Goal: Answer question/provide support

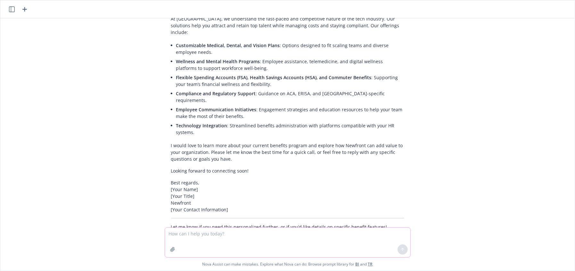
click at [226, 235] on textarea at bounding box center [287, 241] width 245 height 29
type textarea "rewrite this very nicely to a prospect who said verbal yes to changing brokers …"
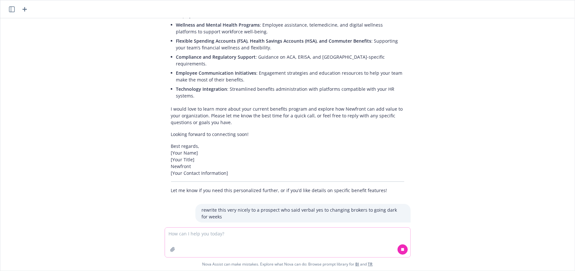
click at [291, 236] on textarea at bounding box center [287, 241] width 245 height 29
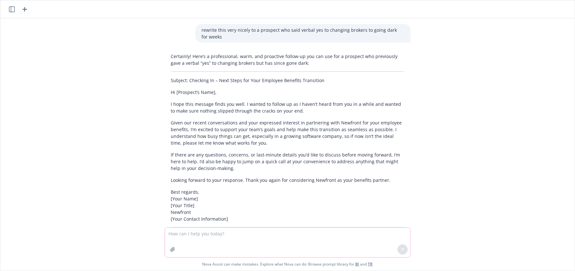
scroll to position [642, 0]
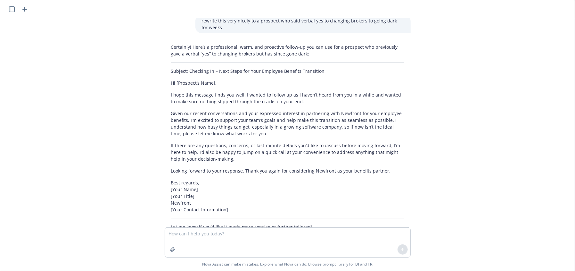
click at [211, 91] on p "I hope this message finds you well. I wanted to follow up as I haven’t heard fr…" at bounding box center [287, 97] width 233 height 13
click at [225, 110] on p "Given our recent conversations and your expressed interest in partnering with N…" at bounding box center [287, 123] width 233 height 27
drag, startPoint x: 244, startPoint y: 243, endPoint x: 248, endPoint y: 240, distance: 4.6
click at [247, 242] on textarea at bounding box center [287, 241] width 245 height 29
type textarea "no, I want it t sound more like my email"
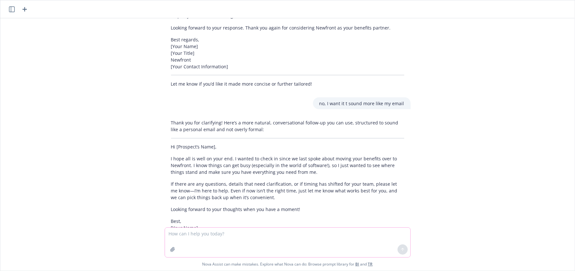
scroll to position [810, 0]
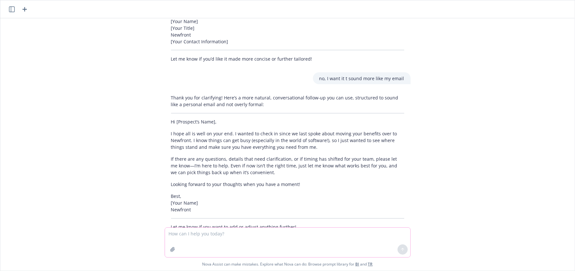
click at [263, 231] on textarea at bounding box center [287, 241] width 245 height 29
paste textarea "Hi Kerry and Nadia, I hope you’re both doing well. I wanted to send a quick not…"
type textarea "Hi Kerry and Nadia, I hope you’re both doing well. I wanted to send a quick not…"
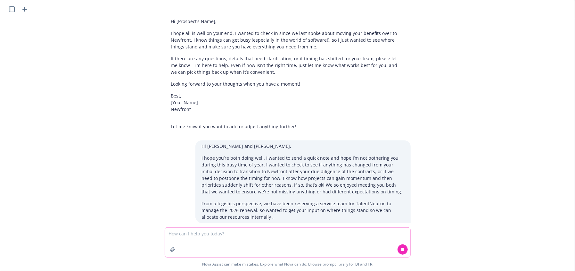
scroll to position [1086, 0]
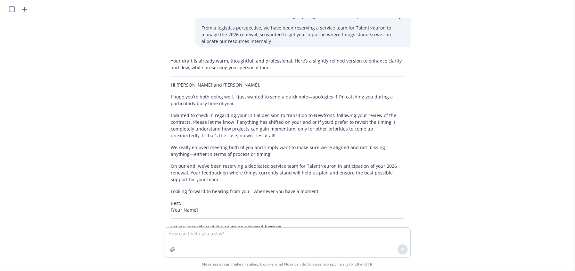
click at [216, 162] on p "On our end, we’ve been reserving a dedicated service team for TalentNeuron in a…" at bounding box center [287, 172] width 233 height 20
click at [265, 162] on p "On our end, we’ve been reserving a dedicated service team for TalentNeuron in a…" at bounding box center [287, 172] width 233 height 20
click at [207, 162] on p "On our end, we’ve been reserving a dedicated service team for TalentNeuron in a…" at bounding box center [287, 172] width 233 height 20
click at [205, 162] on p "On our end, we’ve been reserving a dedicated service team for TalentNeuron in a…" at bounding box center [287, 172] width 233 height 20
click at [326, 162] on p "On our end, we’ve been reserving a dedicated service team for TalentNeuron in a…" at bounding box center [287, 172] width 233 height 20
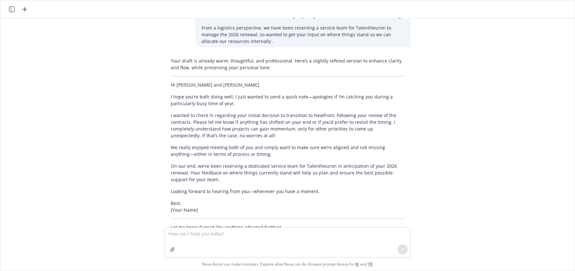
click at [203, 162] on p "On our end, we’ve been reserving a dedicated service team for TalentNeuron in a…" at bounding box center [287, 172] width 233 height 20
click at [207, 162] on p "On our end, we’ve been reserving a dedicated service team for TalentNeuron in a…" at bounding box center [287, 172] width 233 height 20
click at [198, 163] on div "Your draft is already warm, thoughtful, and professional. Here’s a slightly ref…" at bounding box center [288, 144] width 246 height 178
click at [223, 199] on p "Best, [Your Name]" at bounding box center [287, 205] width 233 height 13
drag, startPoint x: 191, startPoint y: 187, endPoint x: 206, endPoint y: 195, distance: 16.6
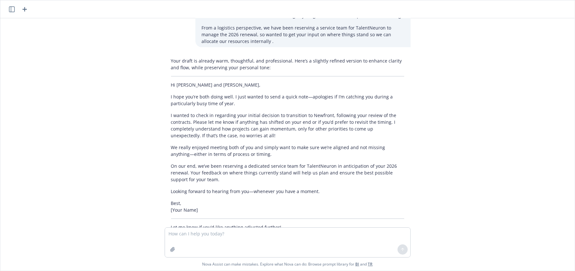
click at [192, 199] on p "Best, [Your Name]" at bounding box center [287, 205] width 233 height 13
click at [268, 210] on div "Your draft is already warm, thoughtful, and professional. Here’s a slightly ref…" at bounding box center [288, 144] width 246 height 178
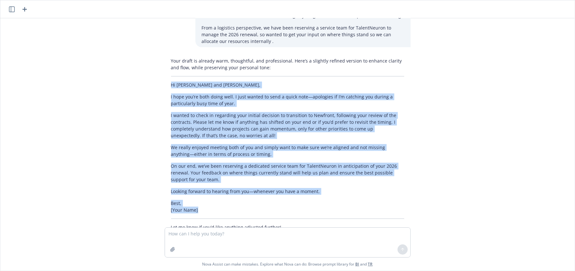
drag, startPoint x: 255, startPoint y: 192, endPoint x: 154, endPoint y: 65, distance: 162.8
click at [154, 65] on div "As an expert sales benefits consultant, respond to this web form for iimforatoi…" at bounding box center [287, 122] width 574 height 209
copy div "Hi Kerry and Nadia, I hope you’re both doing well. I just wanted to send a quic…"
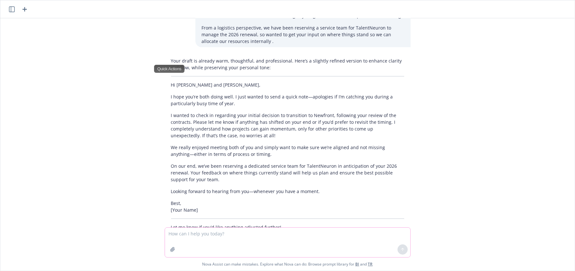
click at [206, 244] on textarea at bounding box center [287, 241] width 245 height 29
drag, startPoint x: 206, startPoint y: 244, endPoint x: 203, endPoint y: 245, distance: 3.2
click at [203, 245] on textarea at bounding box center [287, 241] width 245 height 29
type textarea "what if I add something like - i dont' want to keep bothering you"
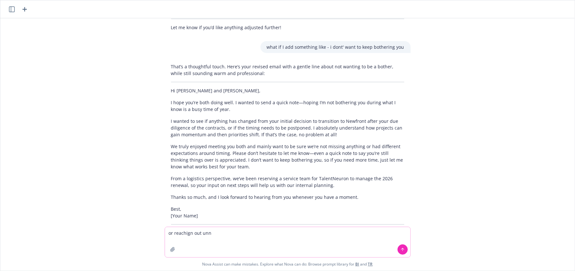
scroll to position [1292, 0]
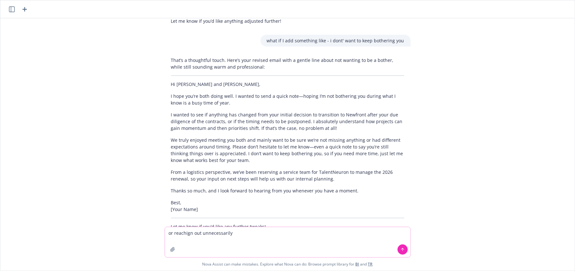
type textarea "or reachign out unnecessarily"
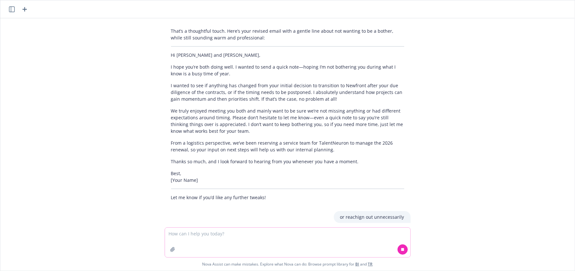
click at [238, 239] on textarea at bounding box center [287, 241] width 245 height 29
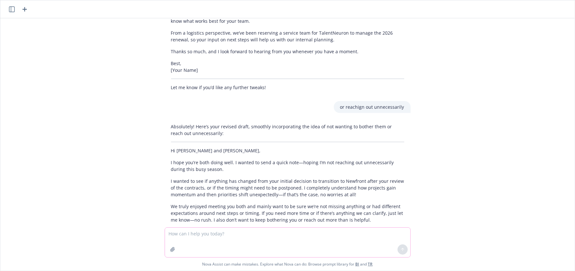
scroll to position [1490, 0]
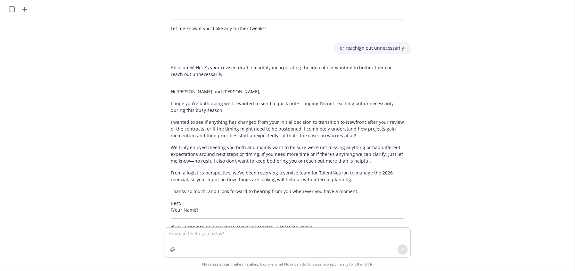
click at [268, 100] on p "I hope you’re both doing well. I wanted to send a quick note—hoping I’m not rea…" at bounding box center [287, 106] width 233 height 13
click at [294, 215] on div "As an expert sales benefits consultant, respond to this web form for iimforatoi…" at bounding box center [287, 122] width 574 height 209
drag, startPoint x: 234, startPoint y: 215, endPoint x: 256, endPoint y: 223, distance: 23.7
click at [234, 215] on div "As an expert sales benefits consultant, respond to this web form for iimforatoi…" at bounding box center [287, 122] width 574 height 209
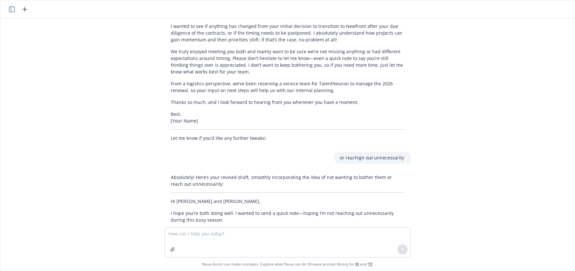
scroll to position [1393, 0]
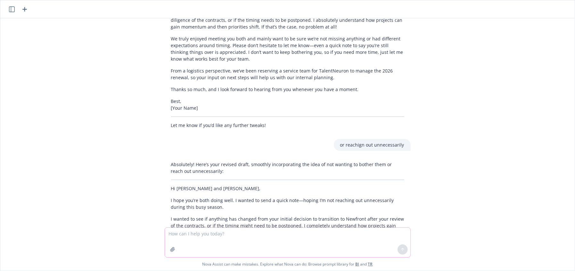
click at [248, 237] on textarea at bounding box center [287, 241] width 245 height 29
click at [245, 247] on textarea at bounding box center [287, 241] width 245 height 29
click at [247, 244] on textarea at bounding box center [287, 241] width 245 height 29
click at [248, 244] on textarea at bounding box center [287, 241] width 245 height 29
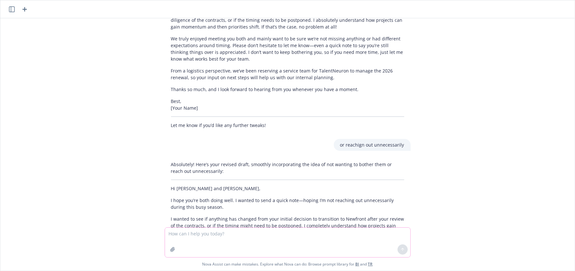
click at [248, 244] on textarea at bounding box center [287, 241] width 245 height 29
type textarea "Something like I don't want to be a pest"
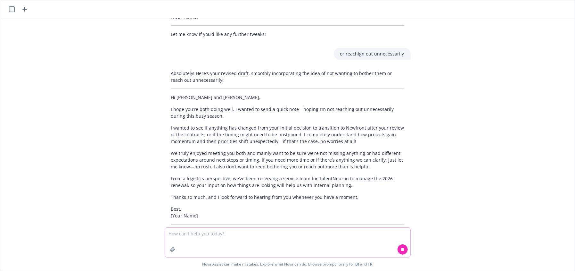
scroll to position [1519, 0]
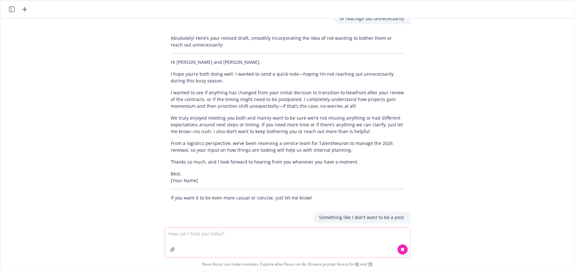
click at [248, 244] on textarea at bounding box center [287, 241] width 245 height 29
click at [249, 244] on textarea at bounding box center [287, 241] width 245 height 29
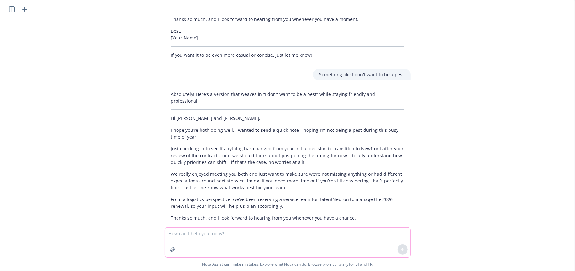
scroll to position [1681, 0]
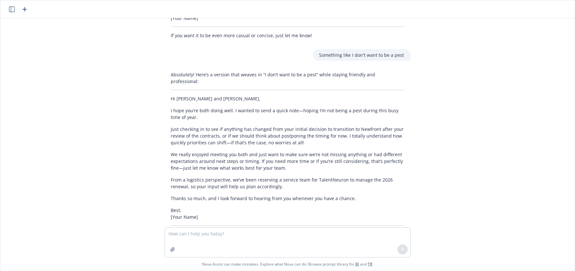
drag, startPoint x: 515, startPoint y: 175, endPoint x: 353, endPoint y: 167, distance: 161.6
click at [515, 175] on div "As an expert sales benefits consultant, respond to this web form for iimforatoi…" at bounding box center [287, 122] width 574 height 209
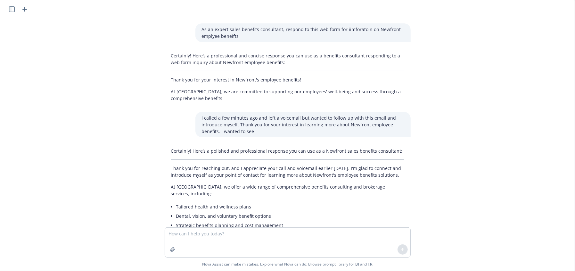
scroll to position [1681, 0]
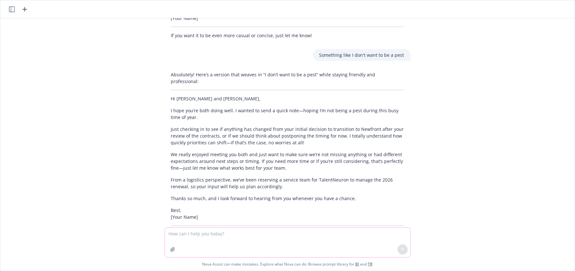
click at [230, 240] on textarea at bounding box center [287, 241] width 245 height 29
click at [289, 227] on div at bounding box center [288, 242] width 246 height 30
click at [293, 236] on textarea at bounding box center [287, 241] width 245 height 29
paste textarea "Lorem ips dolor sitametcon, adi Elitse Doeiusmod Temporincid utl Etdoloremagnaa…"
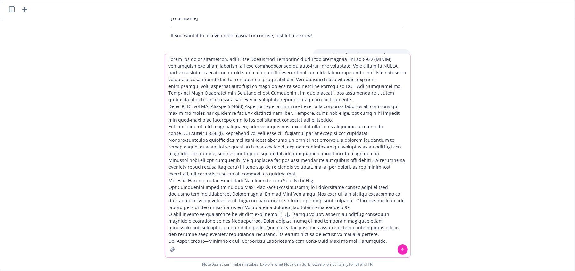
paste textarea "Delta Consulting Inc. pays the premiums on a group tax-qualified long-term care…"
type textarea "Lorem ips dolor sitametcon, adi Elitse Doeiusmod Temporincid utl Etdoloremagnaa…"
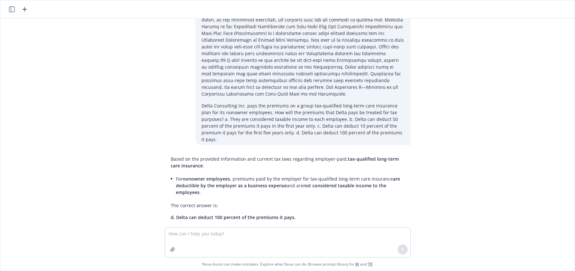
scroll to position [2082, 0]
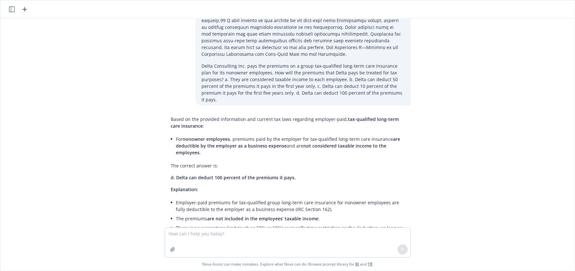
click at [456, 131] on div "As an expert sales benefits consultant, respond to this web form for iimforatoi…" at bounding box center [287, 122] width 574 height 209
drag, startPoint x: 249, startPoint y: 107, endPoint x: 100, endPoint y: 69, distance: 153.7
click at [241, 134] on li "For nonowner employees , premiums paid by the employer for tax-qualified long-t…" at bounding box center [290, 145] width 228 height 23
click at [284, 237] on textarea at bounding box center [287, 241] width 245 height 29
paste textarea "[PERSON_NAME] has a federally insured reverse mortgage. When must this type of …"
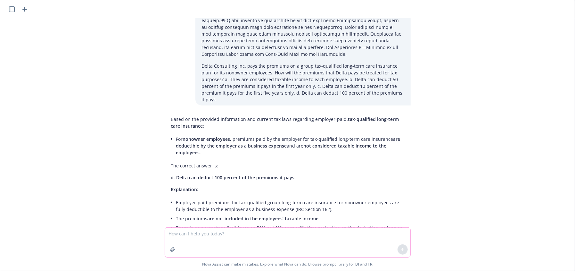
type textarea "[PERSON_NAME] has a federally insured reverse mortgage. When must this type of …"
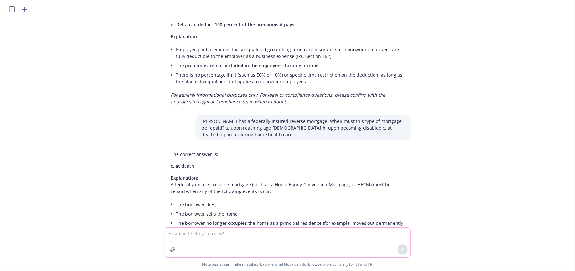
scroll to position [2242, 0]
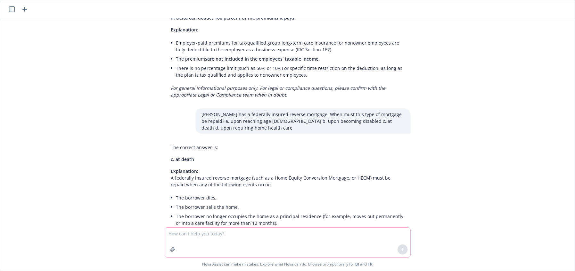
click at [322, 234] on textarea at bounding box center [287, 241] width 245 height 29
paste textarea "What is "custodial care" also known as? a. personal care b. institutional care …"
type textarea "What is "custodial care" also known as? a. personal care b. institutional care …"
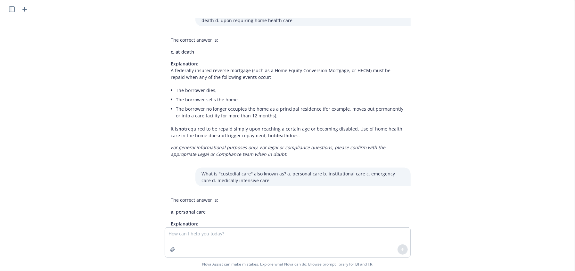
scroll to position [2350, 0]
click at [228, 239] on textarea at bounding box center [287, 241] width 245 height 29
paste textarea "[PERSON_NAME] long-term care insurance policy pays benefits on an indemnity bas…"
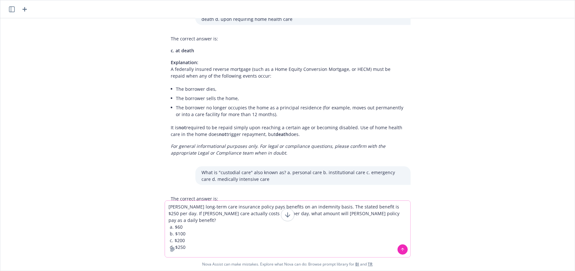
type textarea "[PERSON_NAME] long-term care insurance policy pays benefits on an indemnity bas…"
drag, startPoint x: 401, startPoint y: 249, endPoint x: 385, endPoint y: 245, distance: 17.3
click at [401, 249] on icon at bounding box center [402, 249] width 4 height 4
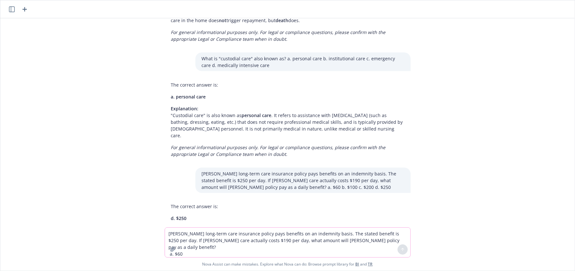
scroll to position [2465, 0]
click at [236, 242] on textarea "[PERSON_NAME] long-term care insurance policy pays benefits on an indemnity bas…" at bounding box center [287, 241] width 245 height 29
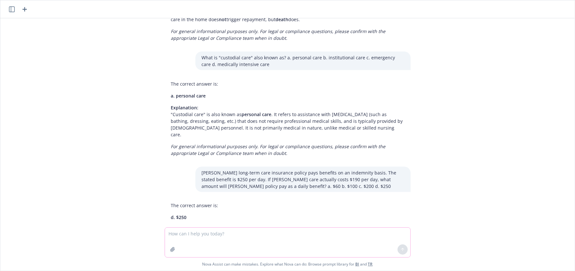
paste textarea "tand-Alone Long-Term Care Insurance Policies Stand-alone long-term care insuran…"
type textarea "tand-Alone Long-Term Care Insurance Policies Stand-alone long-term care insuran…"
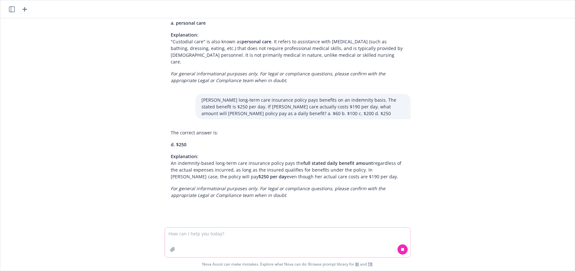
scroll to position [2555, 0]
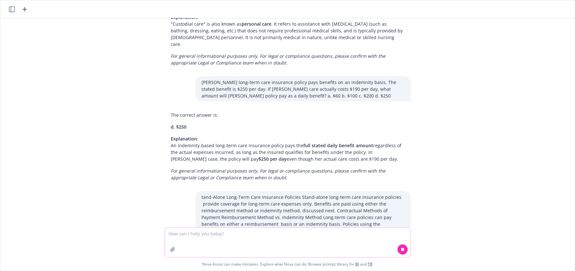
drag, startPoint x: 311, startPoint y: 233, endPoint x: 337, endPoint y: 233, distance: 25.9
click at [311, 233] on textarea at bounding box center [287, 241] width 245 height 29
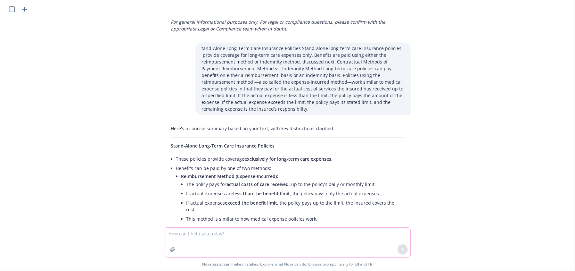
scroll to position [2717, 0]
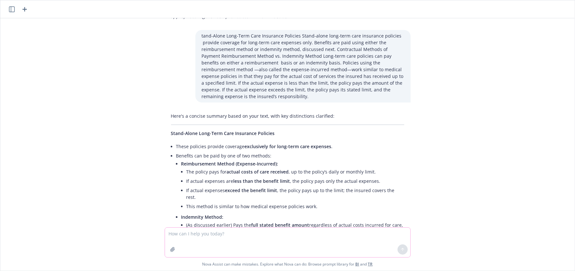
click at [276, 239] on textarea at bounding box center [287, 241] width 245 height 29
type textarea "does that change your ansewr"
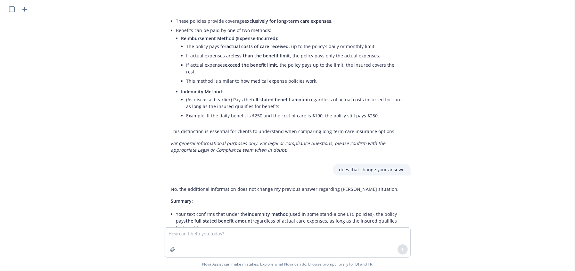
scroll to position [2861, 0]
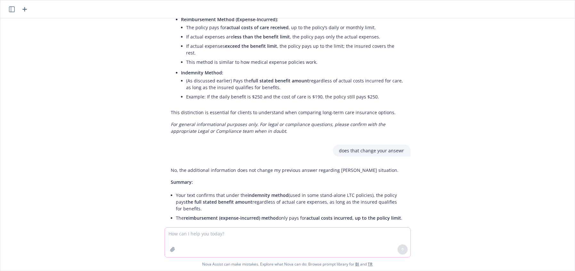
click at [232, 234] on textarea at bounding box center [287, 241] width 245 height 29
type textarea "here's an example"
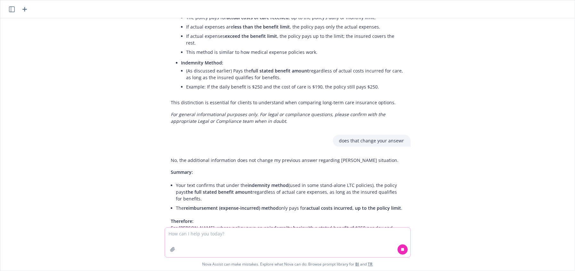
scroll to position [2891, 0]
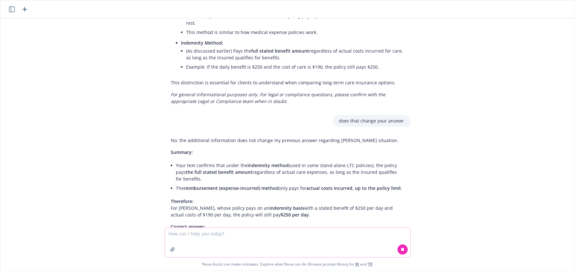
paste textarea "[PERSON_NAME] had a reimbursement policy with a $200 daily benefit limit and th…"
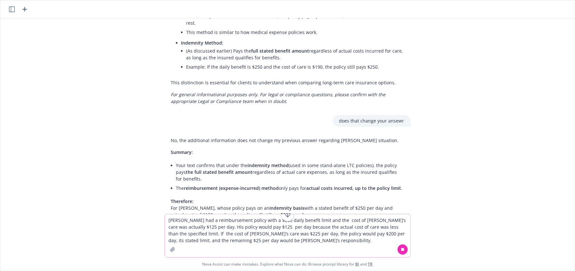
type textarea "[PERSON_NAME] had a reimbursement policy with a $200 daily benefit limit and th…"
click at [402, 245] on button at bounding box center [402, 249] width 10 height 10
click at [401, 247] on icon at bounding box center [402, 249] width 4 height 4
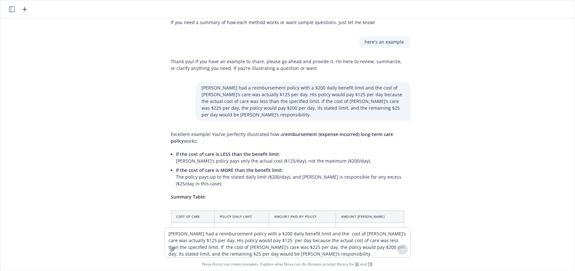
scroll to position [3113, 0]
click at [196, 240] on textarea "[PERSON_NAME] had a reimbursement policy with a $200 daily benefit limit and th…" at bounding box center [287, 241] width 245 height 29
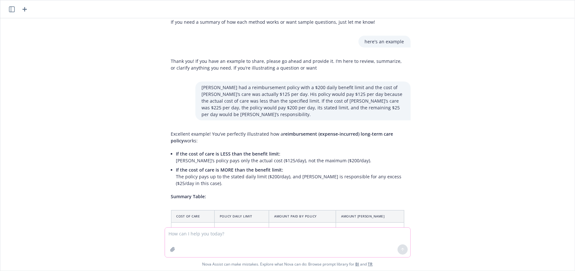
paste textarea "uppose [PERSON_NAME] received long-term care services three days every week for…"
type textarea "uppose [PERSON_NAME] received long-term care services three days every week for…"
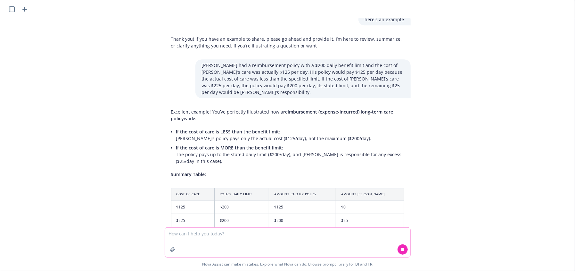
scroll to position [3163, 0]
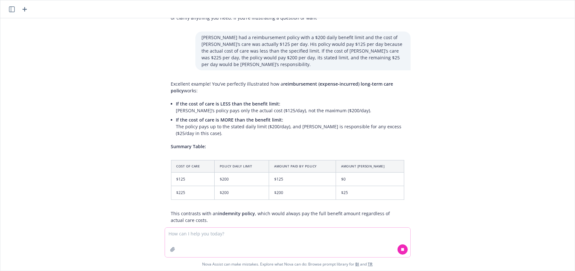
click at [290, 238] on textarea at bounding box center [287, 241] width 245 height 29
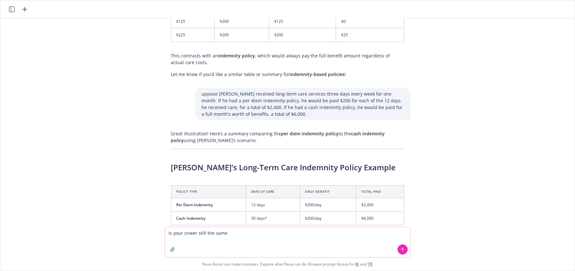
scroll to position [3316, 0]
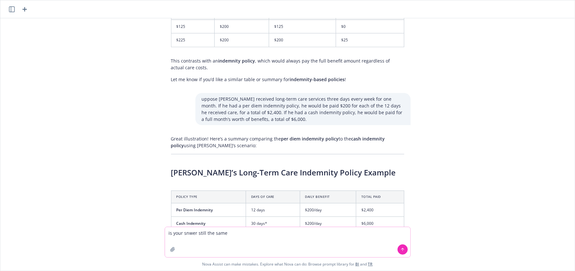
drag, startPoint x: 233, startPoint y: 228, endPoint x: 142, endPoint y: 232, distance: 91.3
click at [142, 232] on div "is your snwer still the same Nova Assist can make mistakes. Explore what Nova c…" at bounding box center [287, 248] width 574 height 44
paste textarea "[PERSON_NAME] long-term care insurance policy pays benefits on an indemnity bas…"
type textarea "based on all that - [PERSON_NAME] long-term care insurance policy pays benefits…"
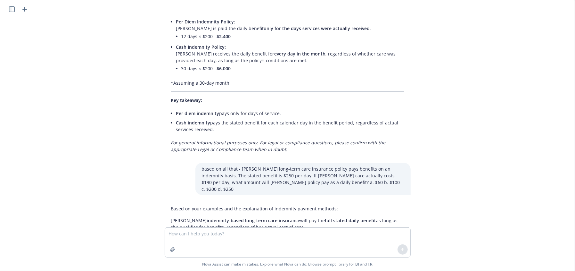
scroll to position [3571, 0]
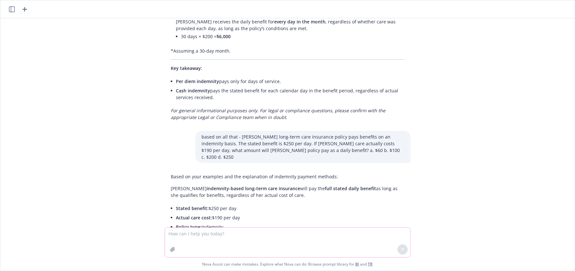
drag, startPoint x: 204, startPoint y: 231, endPoint x: 211, endPoint y: 236, distance: 8.1
click at [207, 233] on textarea at bounding box center [287, 241] width 245 height 29
paste textarea "[PERSON_NAME] participates in a traditional pension plan under which the benefi…"
type textarea "[PERSON_NAME] participates in a traditional pension plan under which the benefi…"
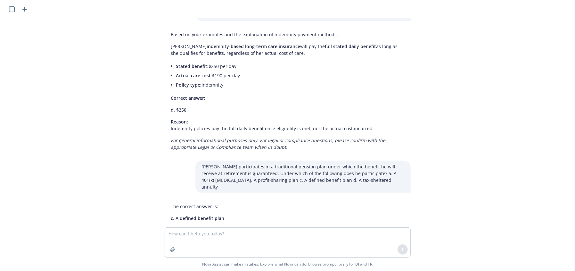
scroll to position [3723, 0]
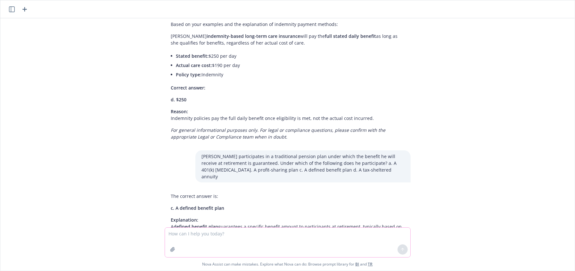
drag, startPoint x: 248, startPoint y: 245, endPoint x: 256, endPoint y: 235, distance: 12.5
click at [248, 244] on textarea at bounding box center [287, 241] width 245 height 29
paste textarea "Which of the following annuities credits an additional amount of interest in th…"
type textarea "Which of the following annuities credits an additional amount of interest in th…"
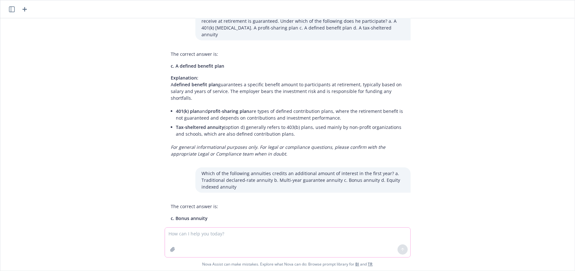
scroll to position [3891, 0]
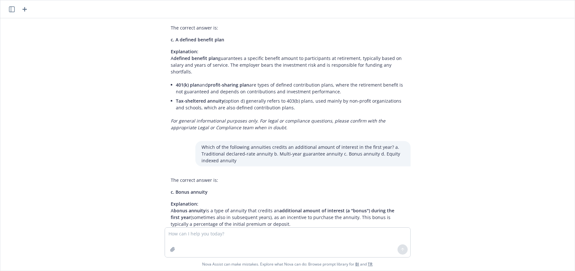
click at [106, 135] on div "As an expert sales benefits consultant, respond to this web form for iimforatoi…" at bounding box center [287, 122] width 574 height 209
click at [222, 240] on textarea at bounding box center [287, 241] width 245 height 29
paste textarea "interest sweep—Under the interest sweep feature, interest earned in the variabl…"
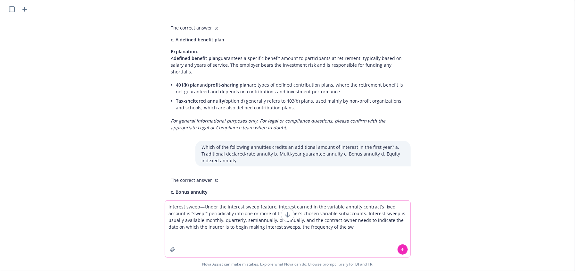
paste textarea "How frequently is the value of an insurer's variable subaccounts calculated? a.…"
type textarea "interest sweep—Under the interest sweep feature, interest earned in the variabl…"
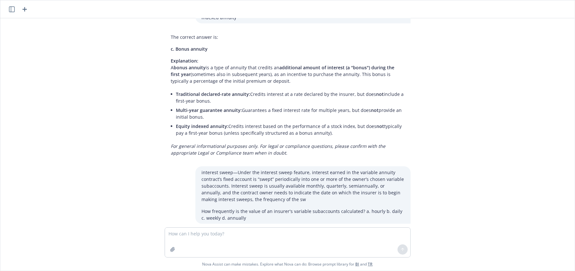
scroll to position [4038, 0]
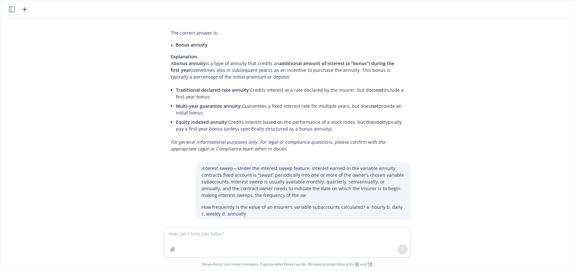
click at [307, 253] on p "Explanation: The value of an insurer’s variable annuity subaccounts is calculat…" at bounding box center [287, 266] width 233 height 27
click at [264, 253] on p "Explanation: The value of an insurer’s variable annuity subaccounts is calculat…" at bounding box center [287, 266] width 233 height 27
click at [277, 253] on p "Explanation: The value of an insurer’s variable annuity subaccounts is calculat…" at bounding box center [287, 266] width 233 height 27
click at [297, 253] on p "Explanation: The value of an insurer’s variable annuity subaccounts is calculat…" at bounding box center [287, 266] width 233 height 27
click at [289, 253] on p "Explanation: The value of an insurer’s variable annuity subaccounts is calculat…" at bounding box center [287, 266] width 233 height 27
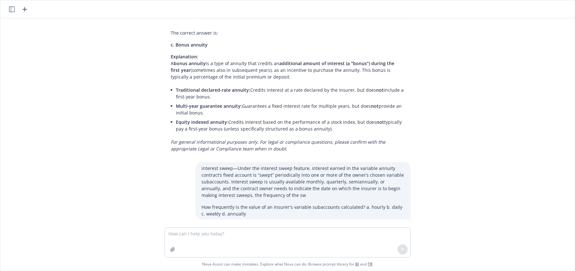
click at [292, 203] on p "How frequently is the value of an insurer's variable subaccounts calculated? a.…" at bounding box center [303, 209] width 202 height 13
click at [319, 203] on p "How frequently is the value of an insurer's variable subaccounts calculated? a.…" at bounding box center [303, 209] width 202 height 13
click at [213, 233] on textarea at bounding box center [287, 241] width 245 height 29
paste textarea "In its traditional meaning, an annuity offers a benefit that can’t be found in …"
type textarea "In its traditional meaning, an annuity offers a benefit that can’t be found in …"
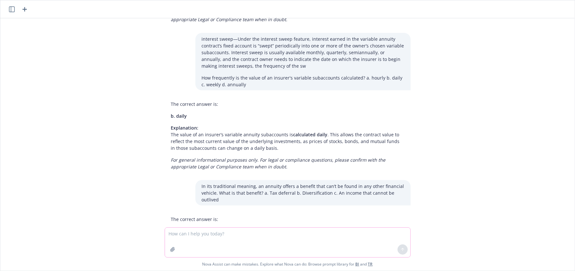
scroll to position [4176, 0]
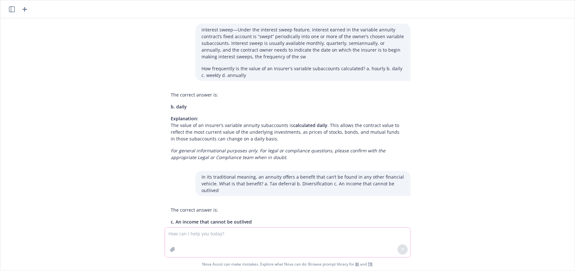
click at [239, 238] on textarea at bounding box center [287, 241] width 245 height 29
paste textarea "In its traditional meaning, an annuity offers a benefit that can’t be found in …"
type textarea "In its traditional meaning, an annuity offers a benefit that can’t be found in …"
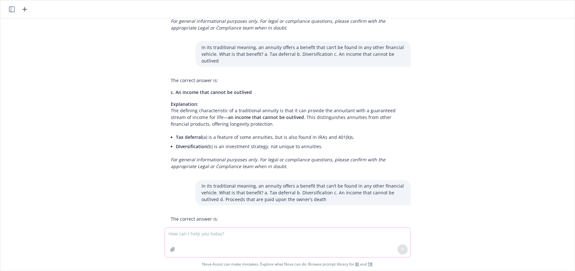
scroll to position [4315, 0]
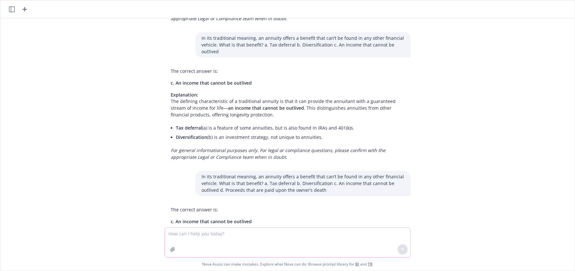
paste textarea "The person that pays the annuity premium and retains rights in the contract is …"
type textarea "The person that pays the annuity premium and retains rights in the contract is …"
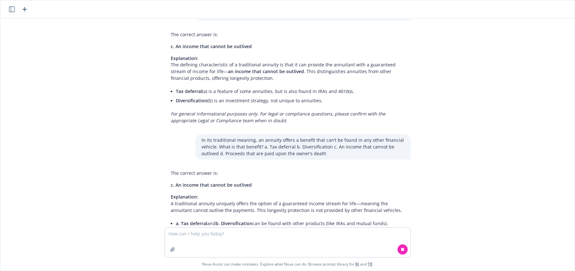
drag, startPoint x: 67, startPoint y: 154, endPoint x: 5, endPoint y: 110, distance: 76.2
click at [49, 143] on div "As an expert sales benefits consultant, respond to this web form for iimforatoi…" at bounding box center [287, 122] width 574 height 209
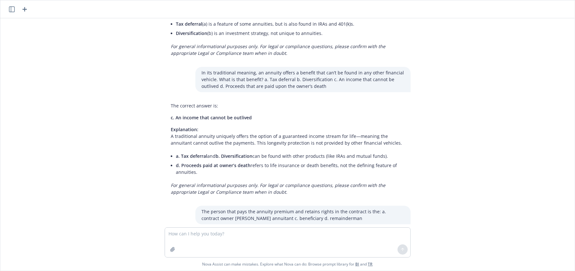
scroll to position [4430, 0]
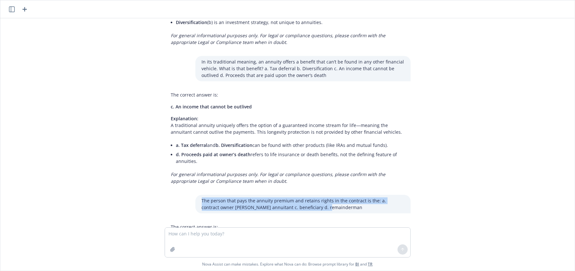
drag, startPoint x: 306, startPoint y: 117, endPoint x: 207, endPoint y: 111, distance: 99.4
click at [195, 194] on div "The person that pays the annuity premium and retains rights in the contract is …" at bounding box center [302, 203] width 215 height 19
copy p "The person that pays the annuity premium and retains rights in the contract is …"
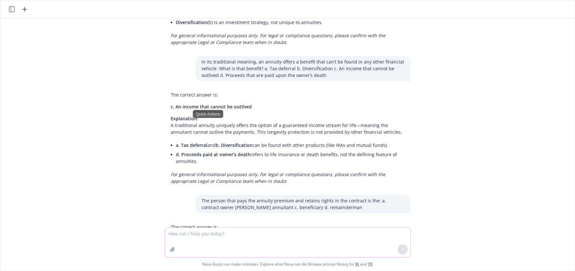
click at [261, 243] on textarea at bounding box center [287, 241] width 245 height 29
paste textarea "6. Which of the following factors is not a factor considered in determining the…"
type textarea "6. Which of the following factors is not a factor considered in determining the…"
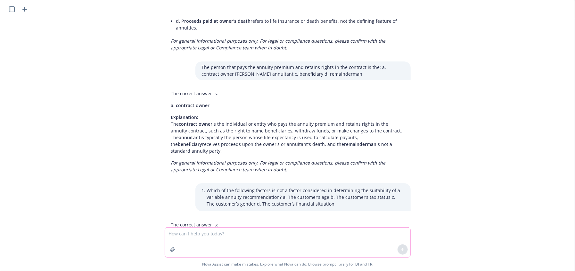
scroll to position [4590, 0]
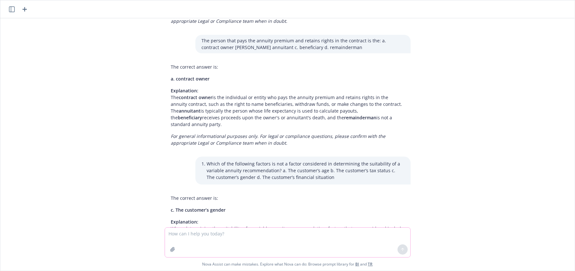
click at [223, 233] on textarea at bounding box center [287, 241] width 245 height 29
paste textarea "Under which of the following financial products does the owner need to recogniz…"
type textarea "Under which of the following financial products does the owner need to recogniz…"
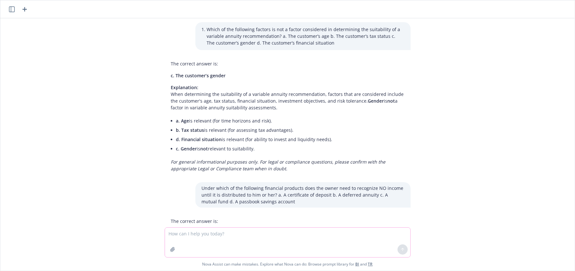
scroll to position [4738, 0]
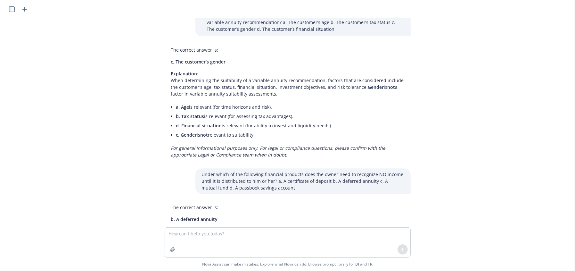
click at [172, 227] on p "Explanation: With a deferred annuity , the owner does not owe any income tax on…" at bounding box center [287, 237] width 233 height 20
click at [230, 227] on p "Explanation: With a deferred annuity , the owner does not owe any income tax on…" at bounding box center [287, 237] width 233 height 20
drag, startPoint x: 223, startPoint y: 140, endPoint x: 375, endPoint y: 149, distance: 151.7
click at [375, 227] on p "Explanation: With a deferred annuity , the owner does not owe any income tax on…" at bounding box center [287, 237] width 233 height 20
click at [266, 171] on p "Under which of the following financial products does the owner need to recogniz…" at bounding box center [303, 181] width 202 height 20
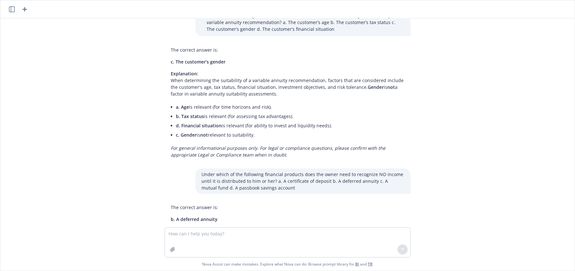
drag, startPoint x: 322, startPoint y: 71, endPoint x: 265, endPoint y: 79, distance: 57.6
click at [321, 168] on div "Under which of the following financial products does the owner need to recogniz…" at bounding box center [302, 180] width 215 height 25
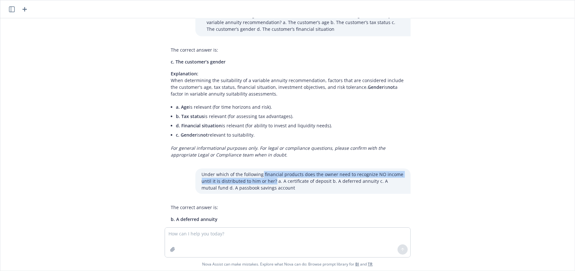
drag, startPoint x: 263, startPoint y: 76, endPoint x: 269, endPoint y: 84, distance: 10.3
click at [269, 171] on p "Under which of the following financial products does the owner need to recogniz…" at bounding box center [303, 181] width 202 height 20
copy p "financial products does the owner need to recognize NO income until it is distr…"
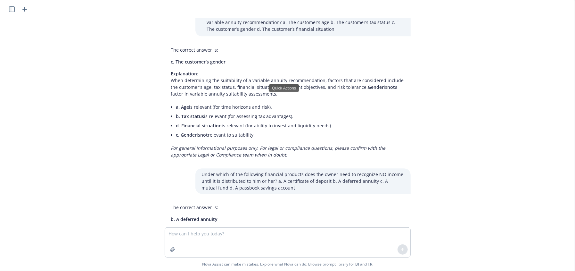
drag, startPoint x: 85, startPoint y: 142, endPoint x: 356, endPoint y: 16, distance: 299.2
click at [95, 135] on div "As an expert sales benefits consultant, respond to this web form for iimforatoi…" at bounding box center [287, 122] width 574 height 209
click at [201, 241] on textarea at bounding box center [287, 241] width 245 height 29
paste textarea "All of the following are suitable reasons to purchase a nonqualified deferred a…"
type textarea "All of the following are suitable reasons to purchase a nonqualified deferred a…"
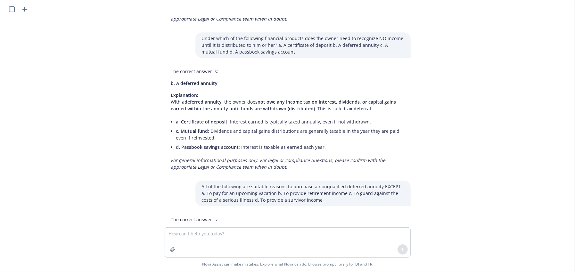
scroll to position [4889, 0]
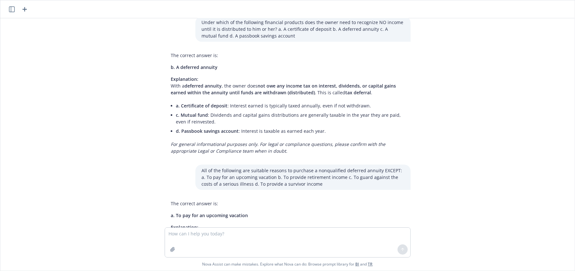
drag, startPoint x: 207, startPoint y: 167, endPoint x: 212, endPoint y: 167, distance: 5.4
click at [207, 255] on li "a. To pay for an upcoming vacation is NOT a suitable reason, as annuities are n…" at bounding box center [290, 263] width 228 height 16
click at [258, 255] on li "a. To pay for an upcoming vacation is NOT a suitable reason, as annuities are n…" at bounding box center [290, 263] width 228 height 16
click at [267, 238] on textarea at bounding box center [287, 241] width 245 height 29
paste textarea "[PERSON_NAME] owned a variable annuity and died before the annuity starting dat…"
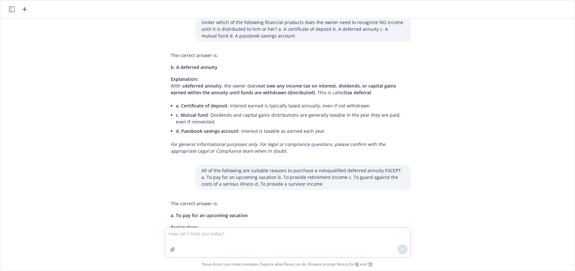
type textarea "[PERSON_NAME] owned a variable annuity and died before the annuity starting dat…"
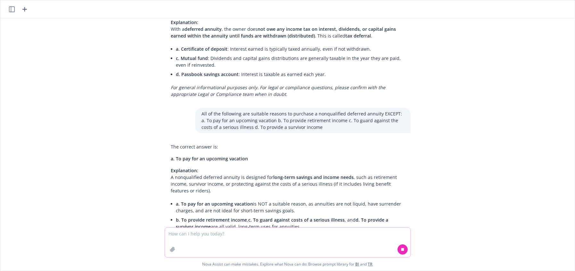
scroll to position [4986, 0]
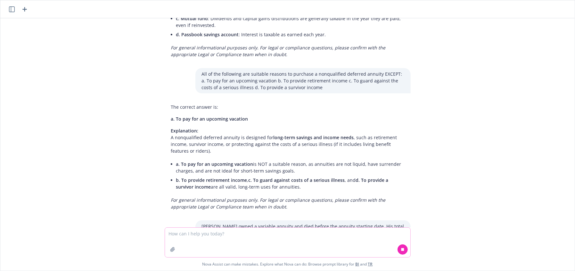
click at [320, 244] on textarea at bounding box center [287, 241] width 245 height 29
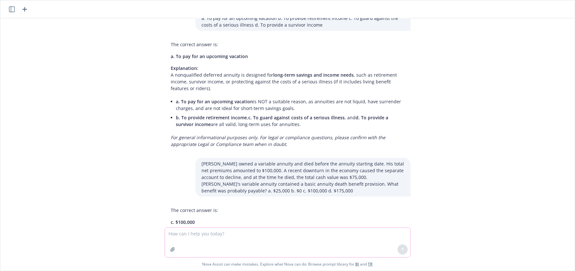
click at [215, 238] on textarea at bounding box center [287, 241] width 245 height 29
click at [219, 238] on textarea at bounding box center [287, 241] width 245 height 29
paste textarea "What is the length of the typical "window" in a multi-year guarantee annuity du…"
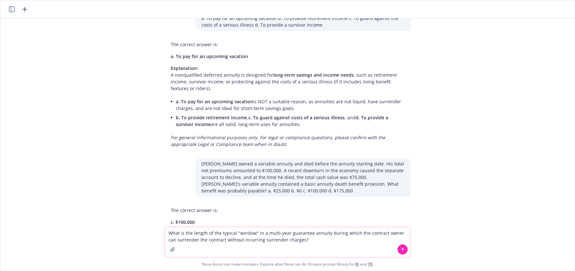
type textarea "What is the length of the typical "window" in a multi-year guarantee annuity du…"
click at [403, 250] on button at bounding box center [402, 249] width 10 height 10
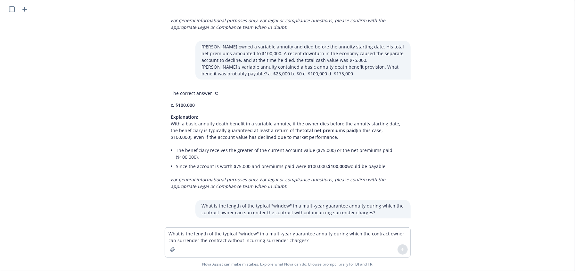
scroll to position [5170, 0]
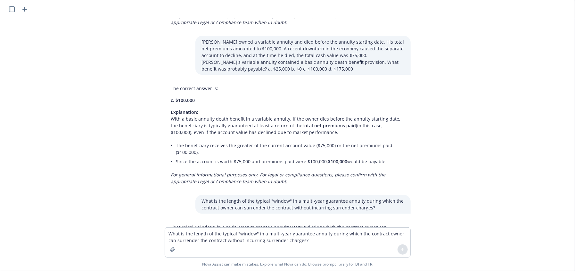
drag, startPoint x: 103, startPoint y: 140, endPoint x: 108, endPoint y: 149, distance: 10.2
click at [103, 140] on div "As an expert sales benefits consultant, respond to this web form for iimforatoi…" at bounding box center [287, 122] width 574 height 209
click at [86, 194] on div "As an expert sales benefits consultant, respond to this web form for iimforatoi…" at bounding box center [287, 122] width 574 height 209
click at [245, 197] on p "What is the length of the typical "window" in a multi-year guarantee annuity du…" at bounding box center [303, 203] width 202 height 13
click at [246, 197] on p "What is the length of the typical "window" in a multi-year guarantee annuity du…" at bounding box center [303, 203] width 202 height 13
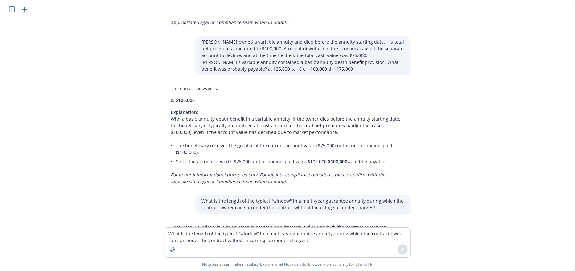
click at [210, 197] on p "What is the length of the typical "window" in a multi-year guarantee annuity du…" at bounding box center [303, 203] width 202 height 13
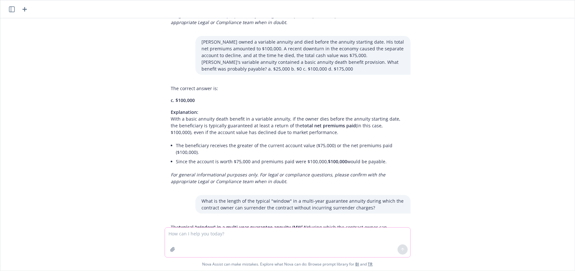
click at [216, 232] on textarea at bounding box center [287, 241] width 245 height 29
paste textarea "According to an industry study, what is the main reason that people decided not…"
type textarea "According to an industry study, what is the main reason that people decided not…"
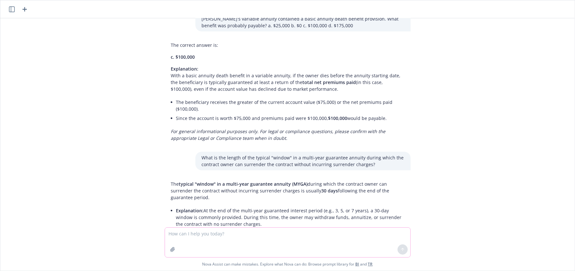
scroll to position [5285, 0]
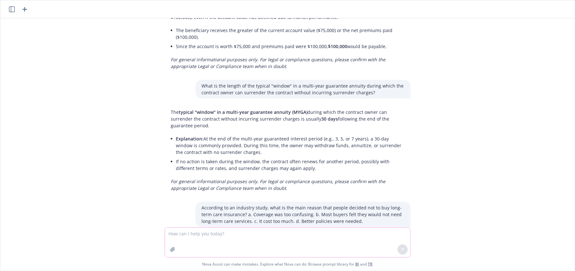
click at [271, 239] on textarea at bounding box center [287, 241] width 245 height 29
paste textarea "overage was too confusing to be able to decide on suitable policy: Wanted a bet…"
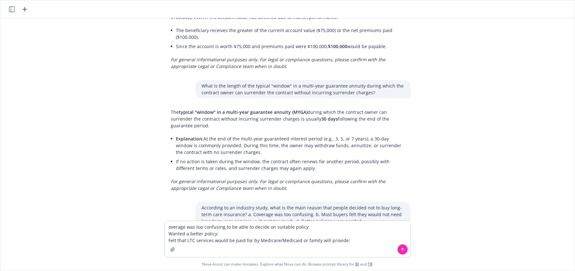
click at [215, 249] on p "c. It cost too much." at bounding box center [287, 252] width 233 height 7
drag, startPoint x: 214, startPoint y: 236, endPoint x: 184, endPoint y: 229, distance: 31.0
click at [213, 236] on textarea "overage was too confusing to be able to decide on suitable policy: Wanted a bet…" at bounding box center [287, 239] width 245 height 36
drag, startPoint x: 165, startPoint y: 224, endPoint x: 168, endPoint y: 225, distance: 3.7
click at [167, 225] on textarea "overage was too confusing to be able to decide on suitable policy: Wanted a bet…" at bounding box center [287, 239] width 245 height 36
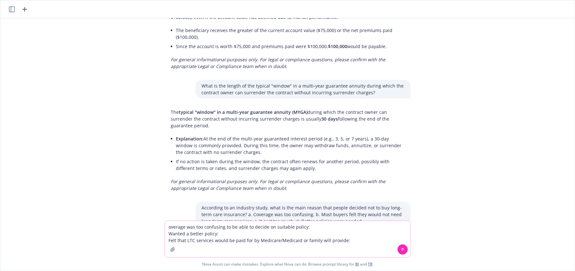
paste textarea "Cost of coverage was too high"
type textarea "Cost of coverage was too highoverage was too confusing to be able to decide on …"
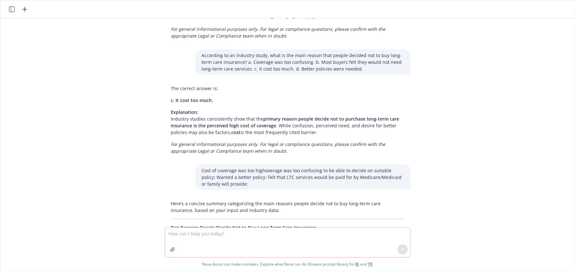
scroll to position [5492, 0]
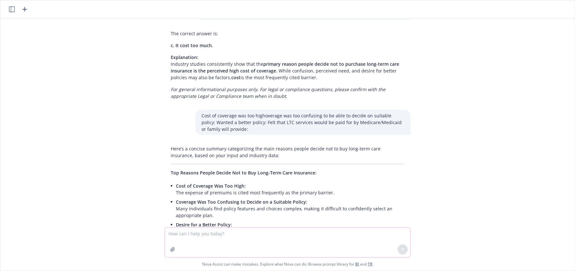
click at [276, 237] on textarea at bounding box center [287, 241] width 245 height 29
click at [281, 246] on textarea at bounding box center [287, 241] width 245 height 29
drag, startPoint x: 221, startPoint y: 228, endPoint x: 224, endPoint y: 238, distance: 10.6
click at [221, 230] on textarea at bounding box center [287, 241] width 245 height 29
click at [224, 238] on textarea at bounding box center [287, 241] width 245 height 29
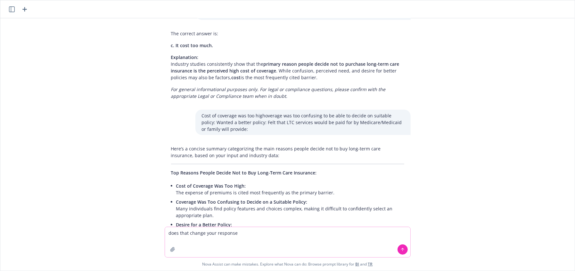
type textarea "does that change your response?"
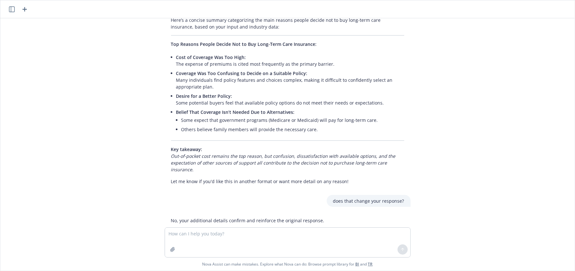
scroll to position [5630, 0]
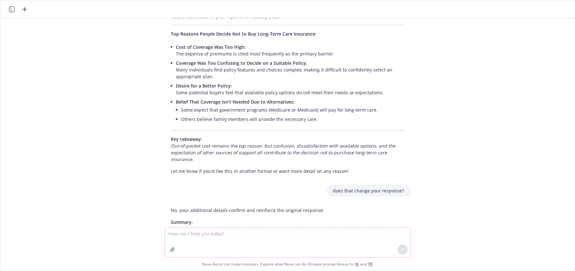
click at [241, 243] on textarea at bounding box center [287, 241] width 245 height 29
paste textarea "According to a study performed in [DATE] concerning why more people failed to p…"
type textarea "According to a study performed in [DATE] concerning why more people failed to p…"
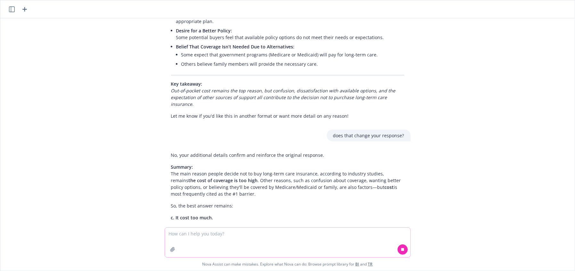
scroll to position [5693, 0]
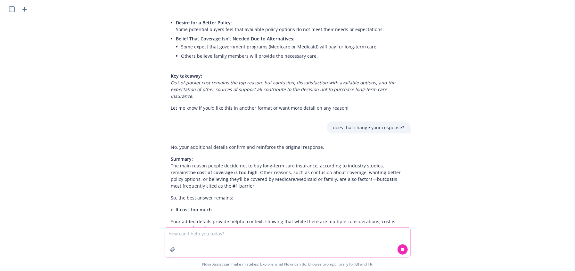
drag, startPoint x: 246, startPoint y: 236, endPoint x: 414, endPoint y: 194, distance: 173.7
click at [246, 236] on textarea at bounding box center [287, 241] width 245 height 29
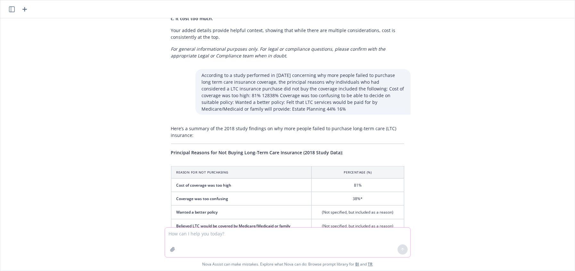
scroll to position [5918, 0]
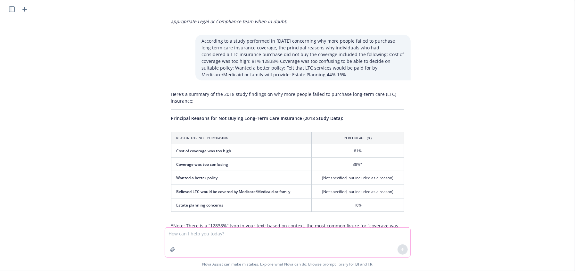
click at [306, 245] on textarea at bounding box center [287, 241] width 245 height 29
click at [479, 160] on div "As an expert sales benefits consultant, respond to this web form for iimforatoi…" at bounding box center [287, 122] width 574 height 209
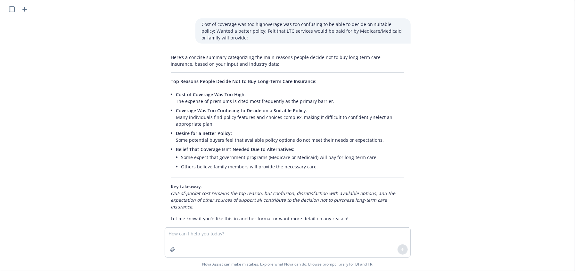
scroll to position [5546, 0]
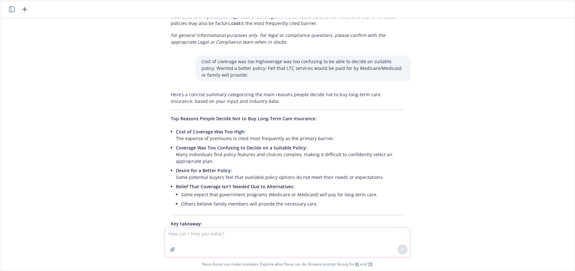
click at [256, 233] on textarea at bounding box center [287, 241] width 245 height 29
paste textarea "11. According to an industry study, what is the main reason that people decided…"
type textarea "11. According to an industry study, what is the main reason that people decided…"
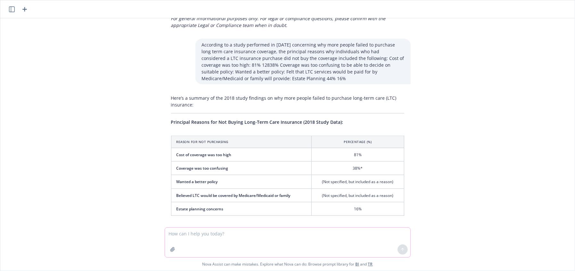
scroll to position [6043, 0]
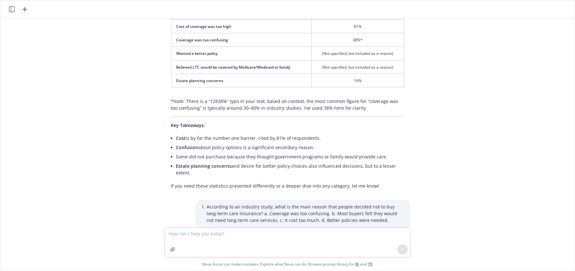
drag, startPoint x: 229, startPoint y: 240, endPoint x: 228, endPoint y: 234, distance: 6.3
click at [228, 236] on textarea at bounding box center [287, 241] width 245 height 29
type textarea "youre wrong"
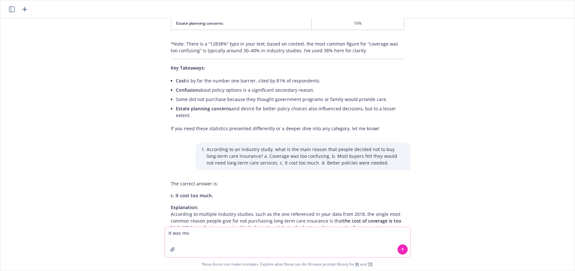
scroll to position [6114, 0]
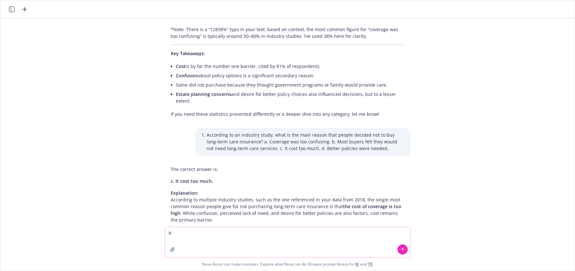
type textarea "I"
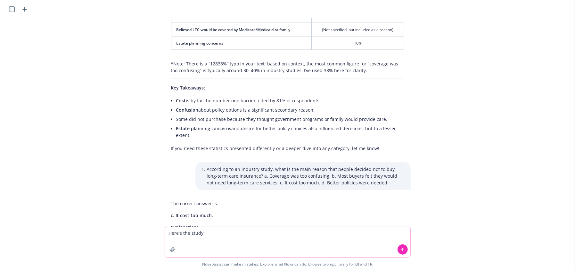
paste textarea
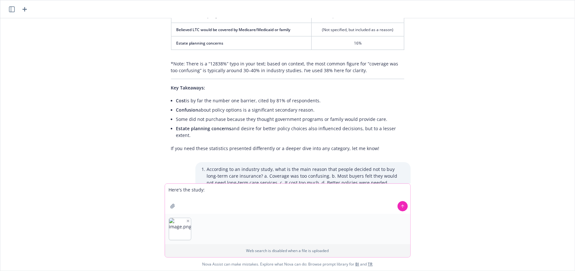
type textarea "Here's the study:"
click at [405, 207] on button at bounding box center [402, 206] width 10 height 10
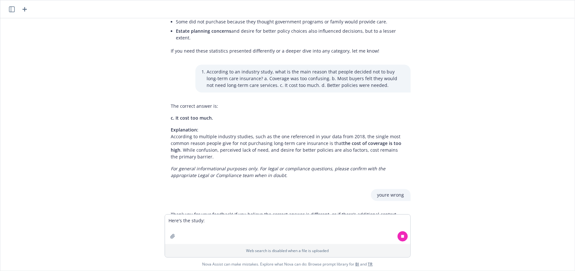
scroll to position [6175, 0]
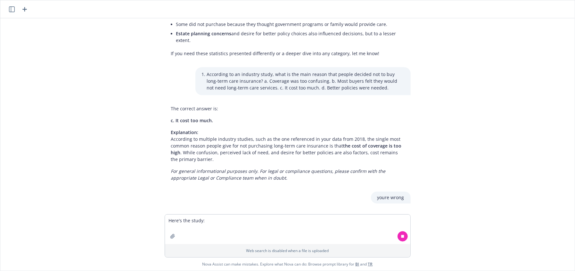
drag, startPoint x: 403, startPoint y: 236, endPoint x: 344, endPoint y: 234, distance: 58.9
click at [403, 236] on button at bounding box center [402, 236] width 10 height 10
click at [328, 235] on textarea "Here's the study:" at bounding box center [287, 228] width 245 height 29
paste textarea ". Which of the following statements concerning the tax deductibility of nonqual…"
type textarea ". Which of the following statements concerning the tax deductibility of nonqual…"
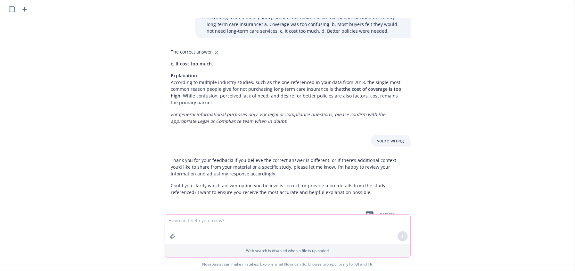
scroll to position [6304, 0]
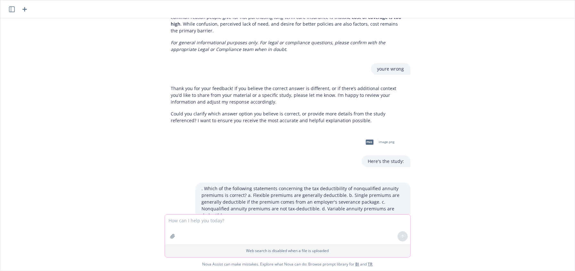
click at [252, 234] on textarea at bounding box center [287, 228] width 245 height 29
drag, startPoint x: 278, startPoint y: 142, endPoint x: 170, endPoint y: 144, distance: 107.6
click at [171, 243] on p "c. Nonqualified annuity premiums are not tax-deductible." at bounding box center [287, 246] width 233 height 7
copy span "Nonqualified annuity premiums are not tax-deductible."
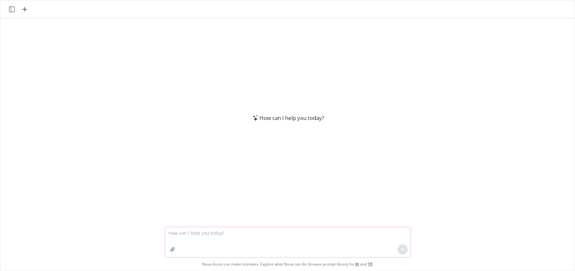
click at [206, 228] on textarea at bounding box center [287, 242] width 245 height 30
paste textarea "Medi-Cal Eligibility Annuity beneficiaries may be impacted by the passage in 20…"
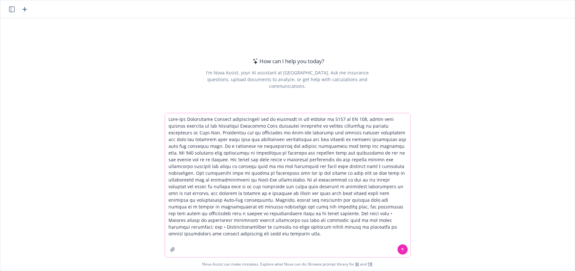
paste textarea "14. All of the following may request a fair hearing on the issue of undue hards…"
type textarea "Medi-Cal Eligibility Annuity beneficiaries may be impacted by the passage in 20…"
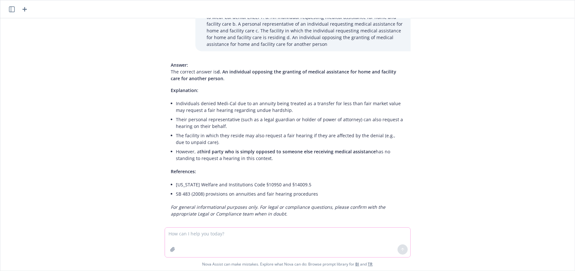
scroll to position [167, 0]
click at [203, 229] on textarea at bounding box center [287, 241] width 245 height 29
paste textarea "Covered Parties The parties to whom protection is provided under Association co…"
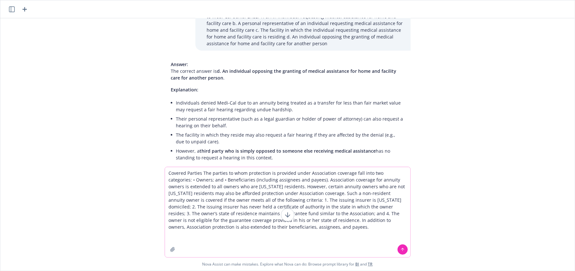
paste textarea "What parties are intended to be protected under the California Life and Health …"
type textarea "Covered Parties The parties to whom protection is provided under Association co…"
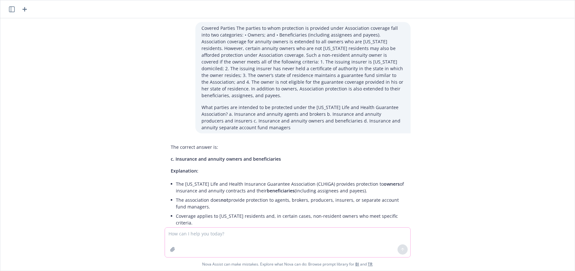
scroll to position [387, 0]
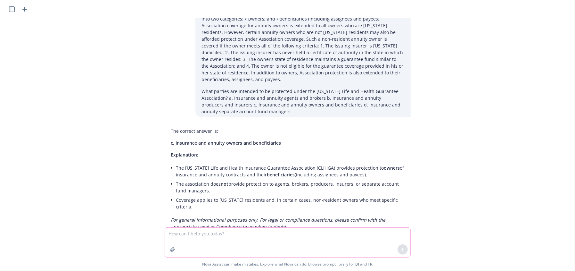
click at [243, 232] on textarea at bounding box center [287, 241] width 245 height 29
paste textarea "To determine the tax-free portion of annuity payments received under a nonquali…"
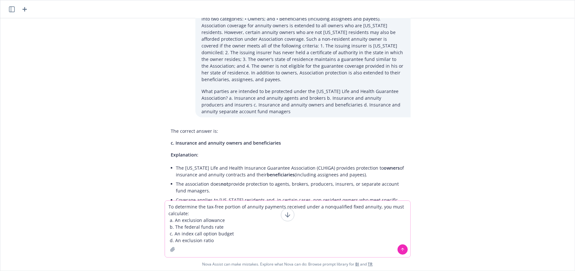
type textarea "To determine the tax-free portion of annuity payments received under a nonquali…"
drag, startPoint x: 399, startPoint y: 251, endPoint x: 429, endPoint y: 49, distance: 203.9
click at [399, 249] on button at bounding box center [402, 249] width 10 height 10
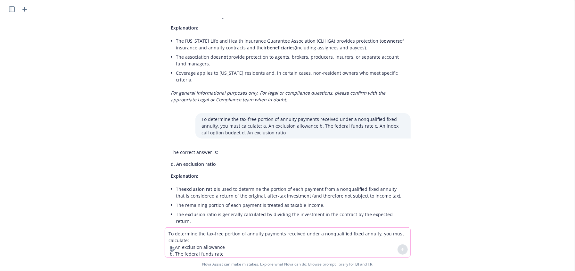
scroll to position [522, 0]
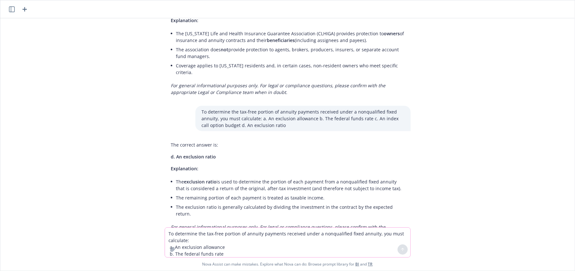
click at [263, 245] on textarea "To determine the tax-free portion of annuity payments received under a nonquali…" at bounding box center [287, 241] width 245 height 29
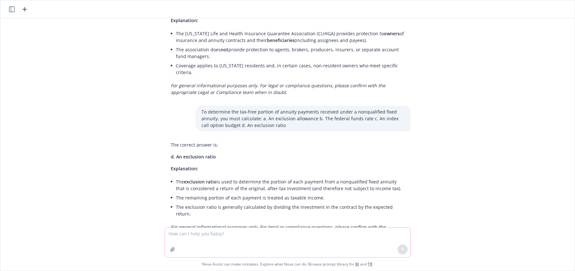
paste textarea "exclusion ratio—A fixed annuity’s exclusion ratio is the ratio that the total i…"
type textarea "exclusion ratio—A fixed annuity’s exclusion ratio is the ratio that the total i…"
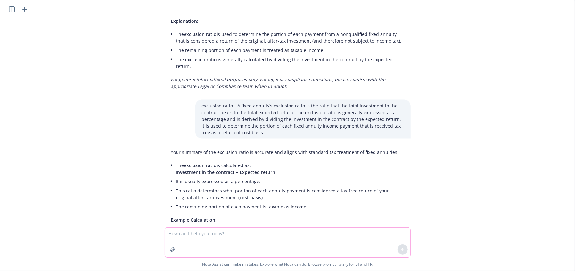
scroll to position [704, 0]
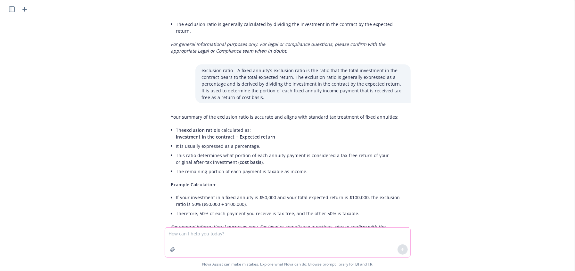
drag, startPoint x: 281, startPoint y: 238, endPoint x: 285, endPoint y: 237, distance: 3.9
click at [281, 237] on textarea at bounding box center [287, 241] width 245 height 29
click at [303, 236] on textarea at bounding box center [287, 241] width 245 height 29
paste textarea "Annuities can be distinguished from one another in all of the following ways EX…"
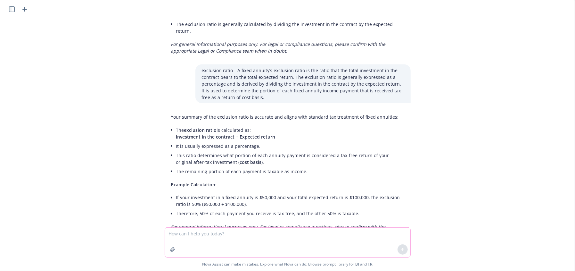
type textarea "Annuities can be distinguished from one another in all of the following ways EX…"
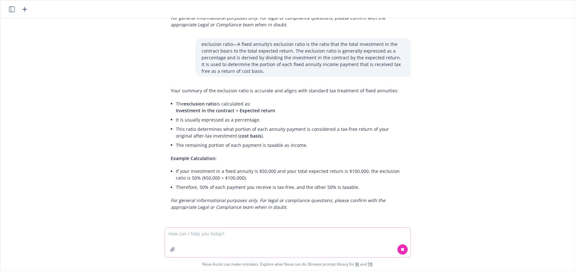
scroll to position [741, 0]
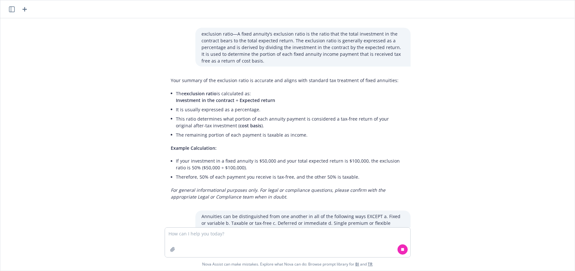
click at [24, 189] on div "All of the following may request a fair hearing on the issue of undue hardship …" at bounding box center [287, 122] width 574 height 209
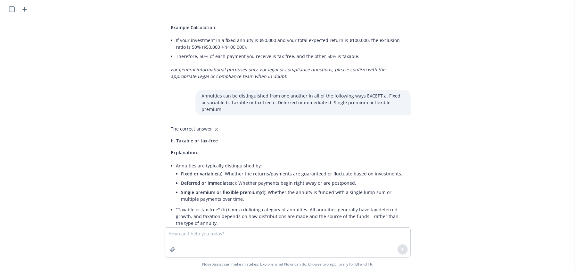
scroll to position [864, 0]
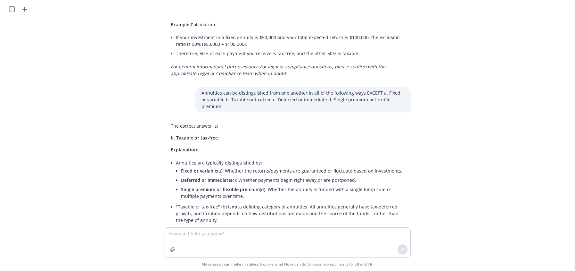
drag, startPoint x: 280, startPoint y: 158, endPoint x: 288, endPoint y: 162, distance: 10.0
click at [280, 185] on li "Single premium or flexible premium (d): Whether the annuity is funded with a si…" at bounding box center [292, 193] width 223 height 16
click at [311, 202] on li ""Taxable or tax-free" (b) is not a defining category of annuities. All annuitie…" at bounding box center [290, 213] width 228 height 23
drag, startPoint x: 320, startPoint y: 163, endPoint x: 192, endPoint y: 134, distance: 131.1
click at [314, 185] on li "Single premium or flexible premium (d): Whether the annuity is funded with a si…" at bounding box center [292, 193] width 223 height 16
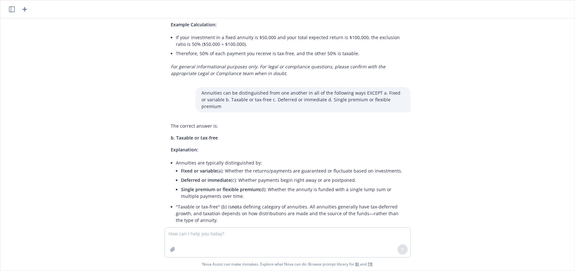
click at [196, 135] on span "b. Taxable or tax-free" at bounding box center [194, 138] width 47 height 6
drag, startPoint x: 205, startPoint y: 245, endPoint x: 208, endPoint y: 240, distance: 5.5
click at [208, 240] on textarea at bounding box center [287, 241] width 245 height 29
paste textarea "What is normally considered the biggest disadvantage associated with purchasing…"
type textarea "What is normally considered the biggest disadvantage associated with purchasing…"
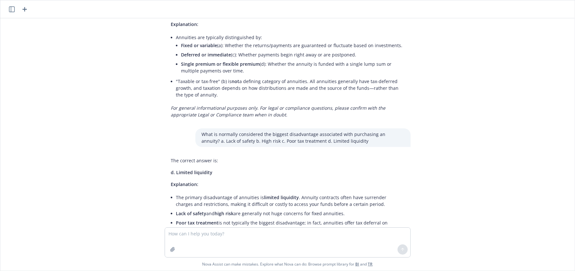
scroll to position [1001, 0]
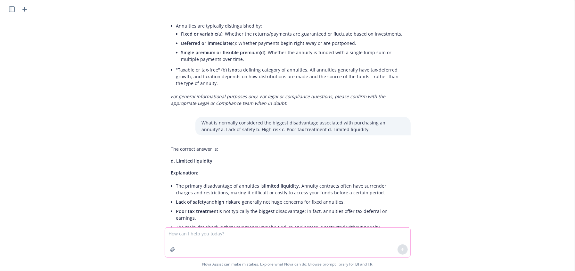
click at [195, 241] on textarea at bounding box center [287, 241] width 245 height 29
click at [245, 247] on textarea at bounding box center [287, 241] width 245 height 29
drag, startPoint x: 252, startPoint y: 178, endPoint x: 330, endPoint y: 165, distance: 79.2
click at [330, 181] on ul "The primary disadvantage of annuities is limited liquidity . Annuity contracts …" at bounding box center [290, 206] width 228 height 51
click at [316, 249] on textarea at bounding box center [287, 241] width 245 height 29
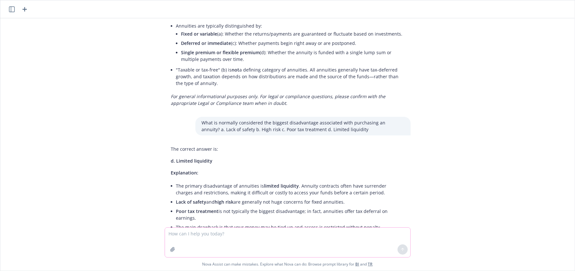
drag, startPoint x: 316, startPoint y: 245, endPoint x: 322, endPoint y: 241, distance: 7.5
click at [320, 242] on textarea at bounding box center [287, 241] width 245 height 29
click at [318, 244] on textarea at bounding box center [287, 241] width 245 height 29
click at [314, 243] on textarea at bounding box center [287, 241] width 245 height 29
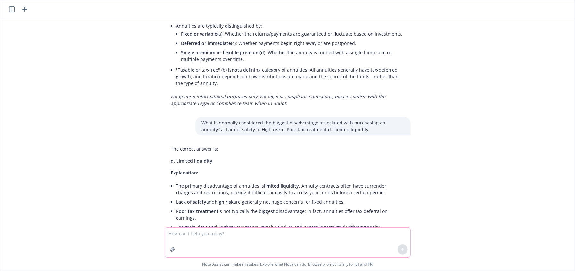
click at [230, 236] on textarea at bounding box center [287, 241] width 245 height 29
paste textarea "In what contract year is the "bonus" in a bonus annuity contract normally credi…"
type textarea "In what contract year is the "bonus" in a bonus annuity contract normally credi…"
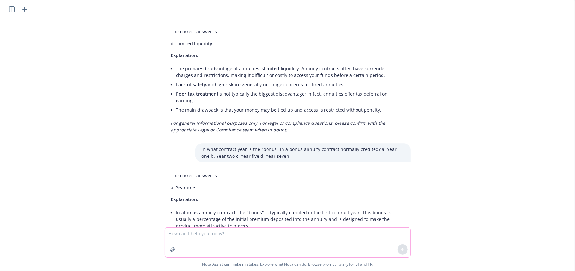
scroll to position [1133, 0]
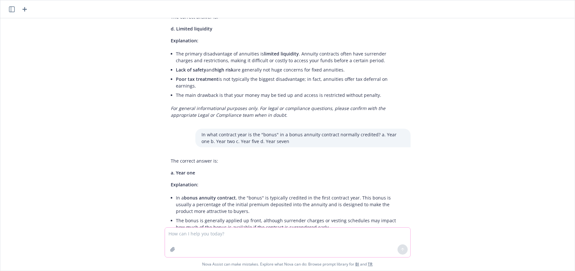
click at [256, 233] on textarea at bounding box center [287, 241] width 245 height 29
paste textarea "What normally occurs in a multi-year guarantee annuity at the end of the 30-day…"
type textarea "What normally occurs in a multi-year guarantee annuity at the end of the 30-day…"
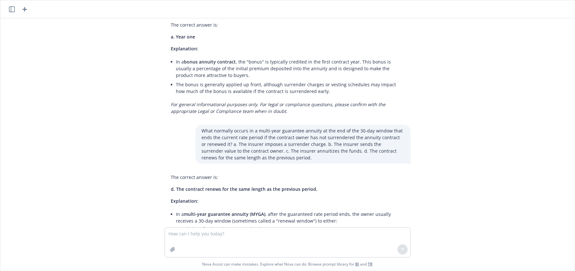
scroll to position [1306, 0]
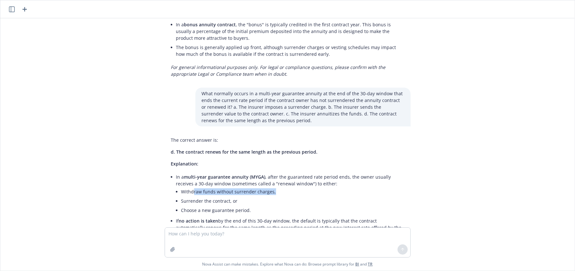
drag, startPoint x: 187, startPoint y: 150, endPoint x: 289, endPoint y: 150, distance: 102.1
click at [289, 187] on li "Withdraw funds without surrender charges," at bounding box center [292, 191] width 223 height 9
click at [176, 172] on li "In a multi-year guarantee annuity (MYGA) , after the guaranteed rate period end…" at bounding box center [290, 194] width 228 height 44
click at [243, 243] on textarea at bounding box center [287, 241] width 245 height 29
click at [207, 149] on span "d. The contract renews for the same length as the previous period." at bounding box center [244, 152] width 147 height 6
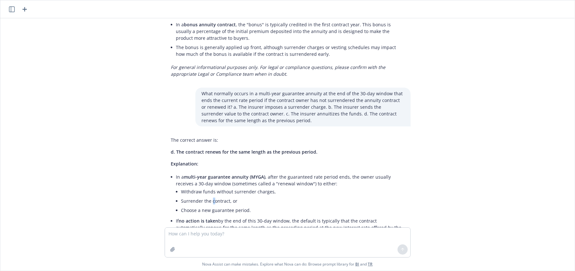
drag, startPoint x: 207, startPoint y: 156, endPoint x: 215, endPoint y: 155, distance: 8.1
click at [210, 196] on li "Surrender the contract, or" at bounding box center [292, 200] width 223 height 9
drag, startPoint x: 290, startPoint y: 149, endPoint x: 162, endPoint y: 151, distance: 128.4
click at [165, 151] on div "The correct answer is: d. The contract renews for the same length as the previo…" at bounding box center [288, 197] width 246 height 126
copy li "Withdraw funds without surrender charges,"
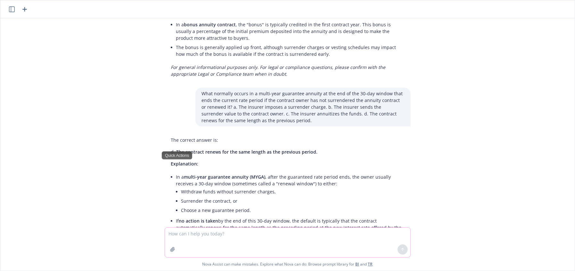
drag, startPoint x: 214, startPoint y: 244, endPoint x: 219, endPoint y: 242, distance: 5.5
click at [215, 244] on textarea at bounding box center [287, 241] width 245 height 29
paste textarea "Multi-year guarantee annuities normally provide contract owners with limited li…"
type textarea "Multi-year guarantee annuities normally provide contract owners with limited li…"
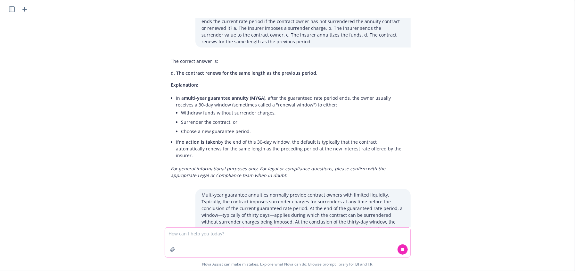
scroll to position [1396, 0]
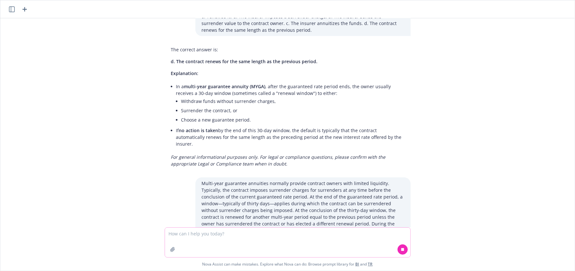
click at [327, 236] on textarea at bounding box center [287, 241] width 245 height 29
type textarea "d"
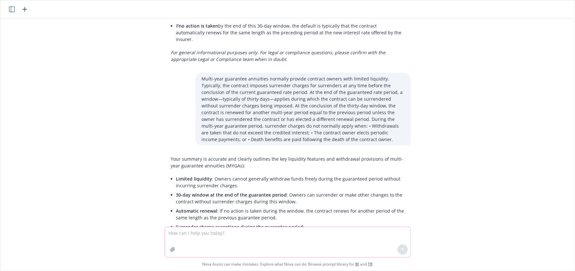
scroll to position [1540, 0]
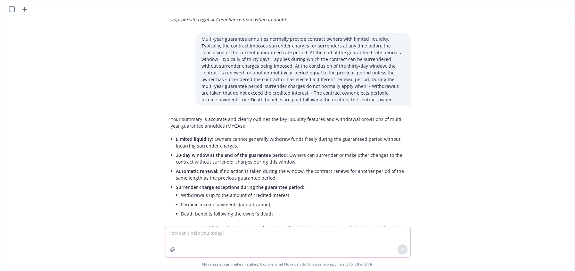
click at [245, 245] on textarea at bounding box center [287, 242] width 245 height 30
click at [244, 240] on textarea at bounding box center [287, 242] width 245 height 30
type textarea "does that change your answer?"
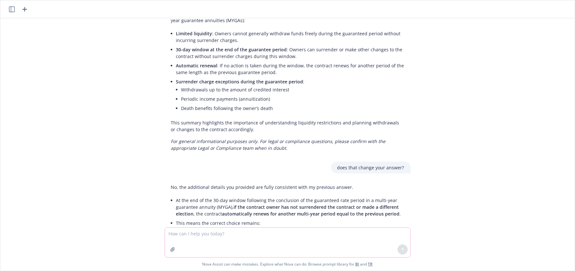
scroll to position [1655, 0]
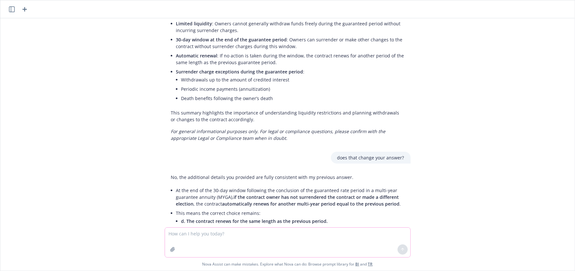
click at [215, 239] on textarea at bounding box center [287, 241] width 245 height 29
paste textarea "Annuity premiums can be: single premiums flexible level premiums a. I only b. I…"
type textarea "Annuity premiums can be: single premiums flexible level premiums a. I only b. I…"
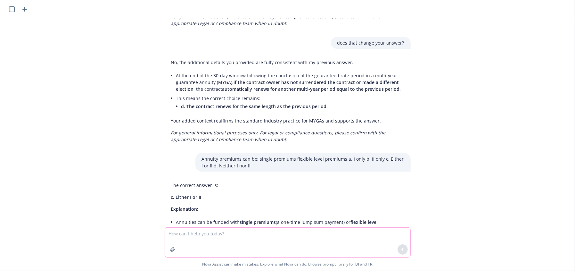
scroll to position [1774, 0]
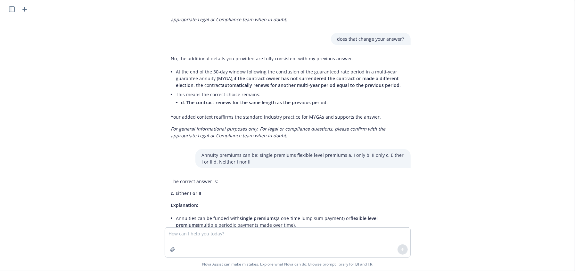
click at [90, 116] on div "All of the following may request a fair hearing on the issue of undue hardship …" at bounding box center [287, 122] width 574 height 209
click at [236, 242] on textarea at bounding box center [287, 241] width 245 height 29
paste textarea "In the separate account, unlike a mutual fund, all earnings outlivd daily, and …"
type textarea "In the separate account, unlike a mutual fund, all earnings outlivd daily, and …"
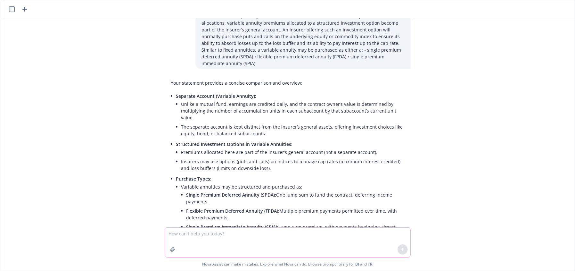
scroll to position [2051, 0]
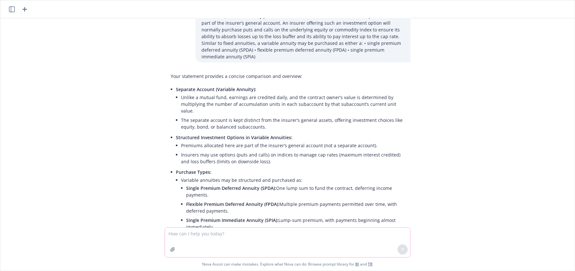
click at [261, 247] on textarea at bounding box center [287, 241] width 245 height 29
type textarea "does that change your answer"
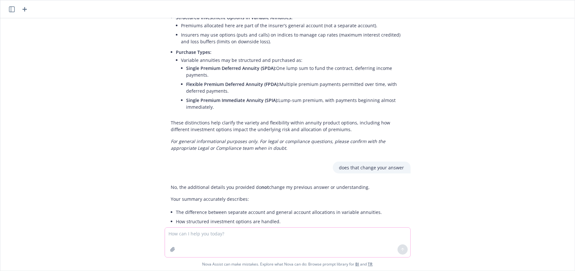
scroll to position [2184, 0]
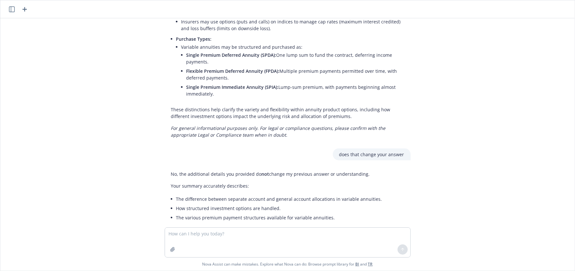
click at [67, 134] on div "All of the following may request a fair hearing on the issue of undue hardship …" at bounding box center [287, 122] width 574 height 209
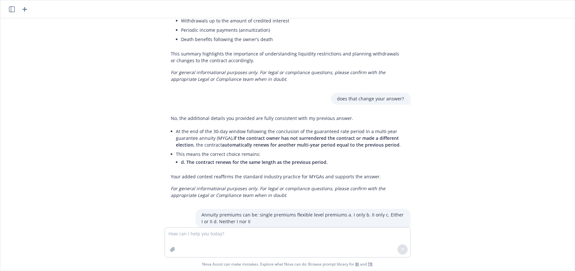
scroll to position [1779, 0]
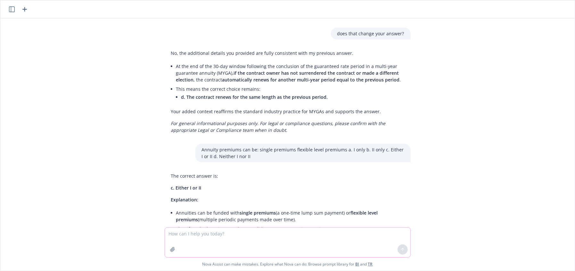
click at [290, 242] on textarea at bounding box center [287, 241] width 245 height 29
paste textarea "What is the function of a surrender charge waiver in an annuity contract? a. To…"
type textarea "What is the function of a surrender charge waiver in an annuity contract? a. To…"
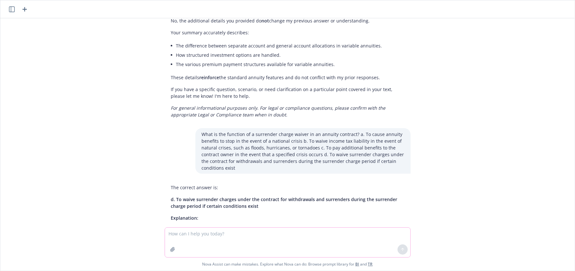
scroll to position [2349, 0]
